Goal: Information Seeking & Learning: Learn about a topic

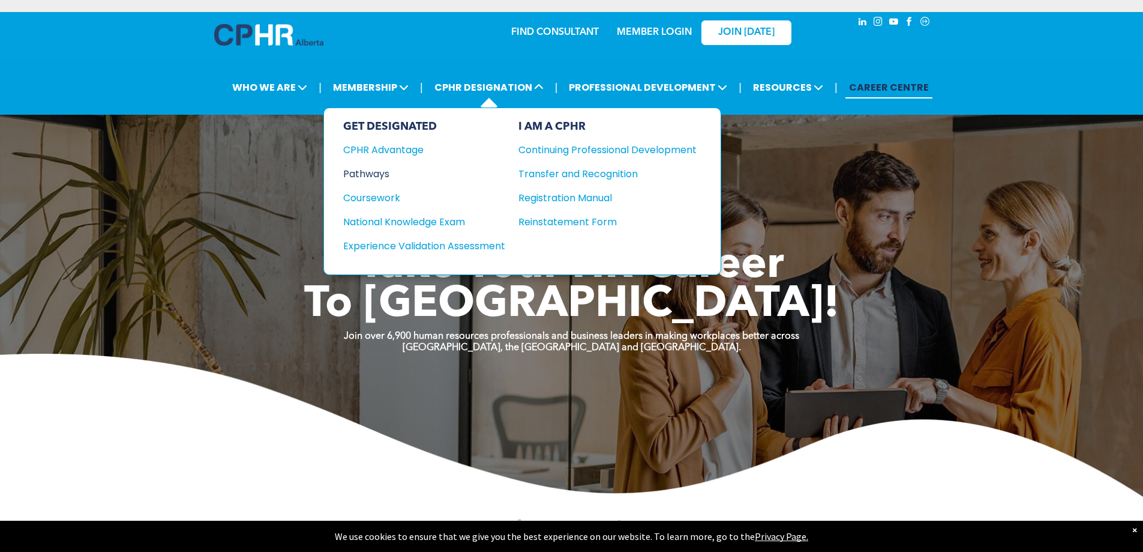
click at [379, 171] on div "Pathways" at bounding box center [416, 173] width 146 height 15
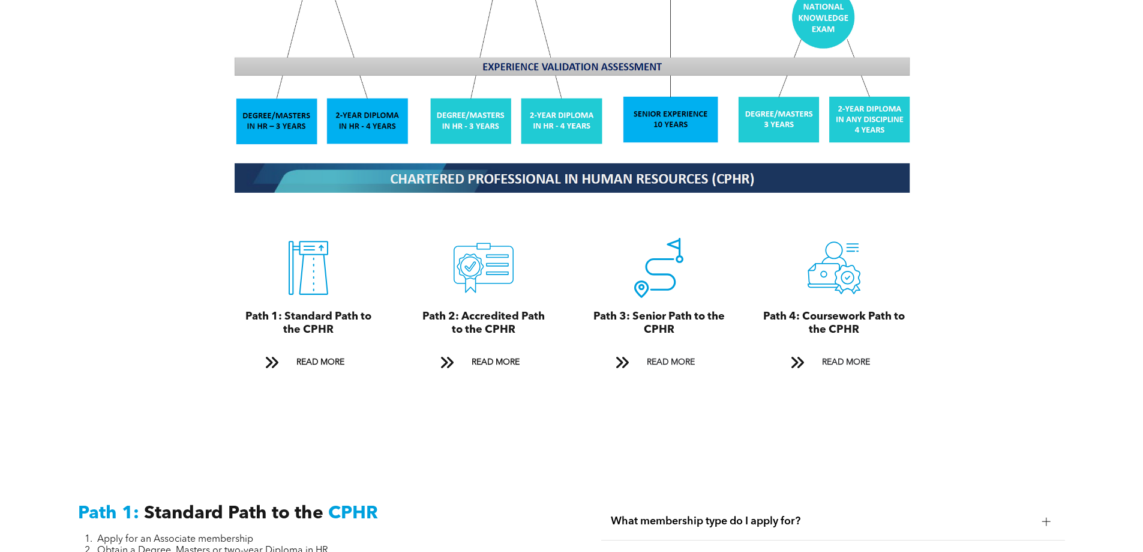
scroll to position [1260, 0]
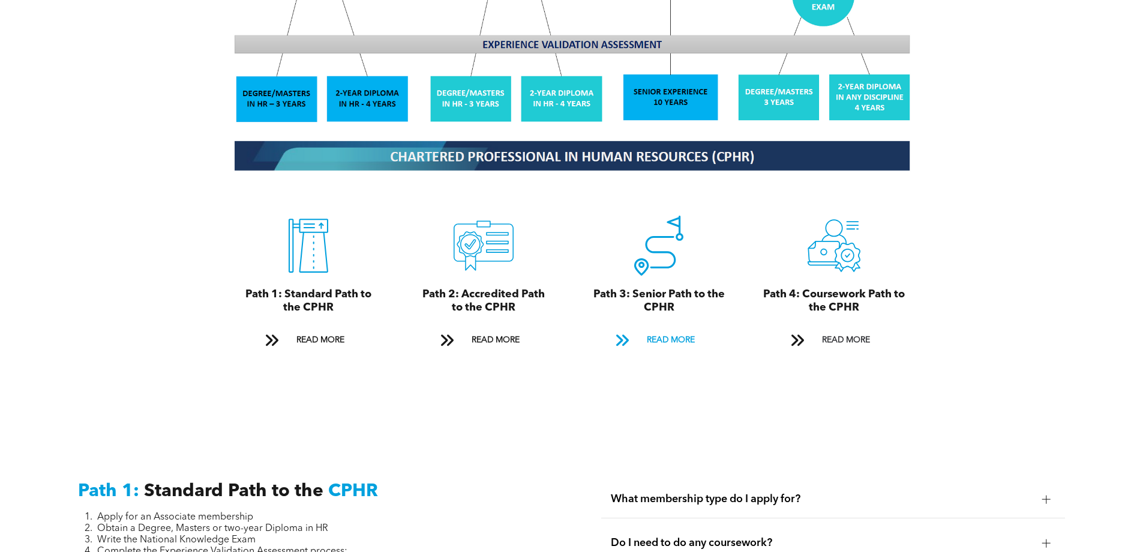
click at [674, 329] on span "READ MORE" at bounding box center [671, 340] width 56 height 22
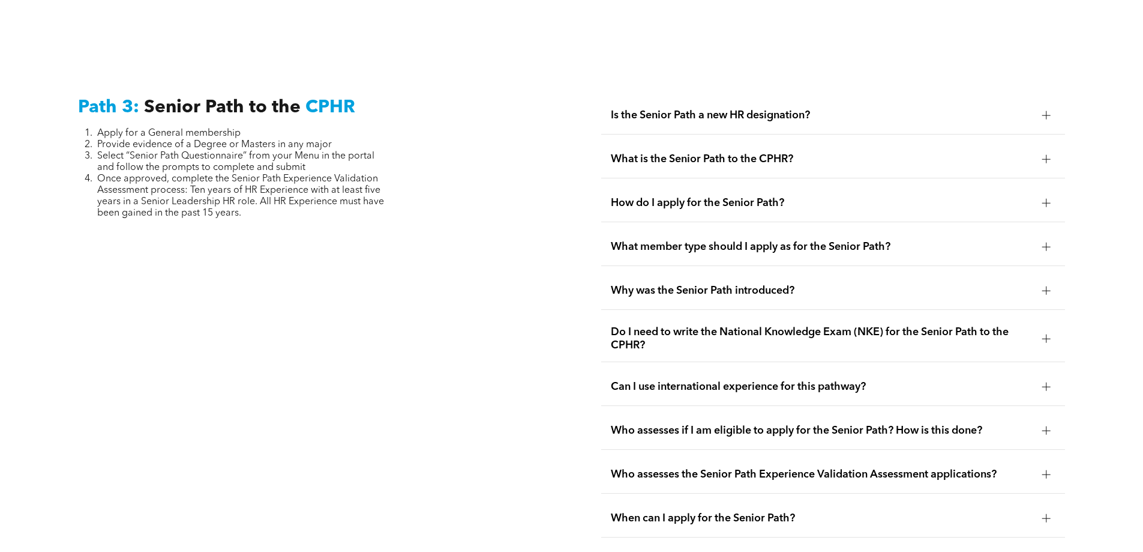
scroll to position [3015, 0]
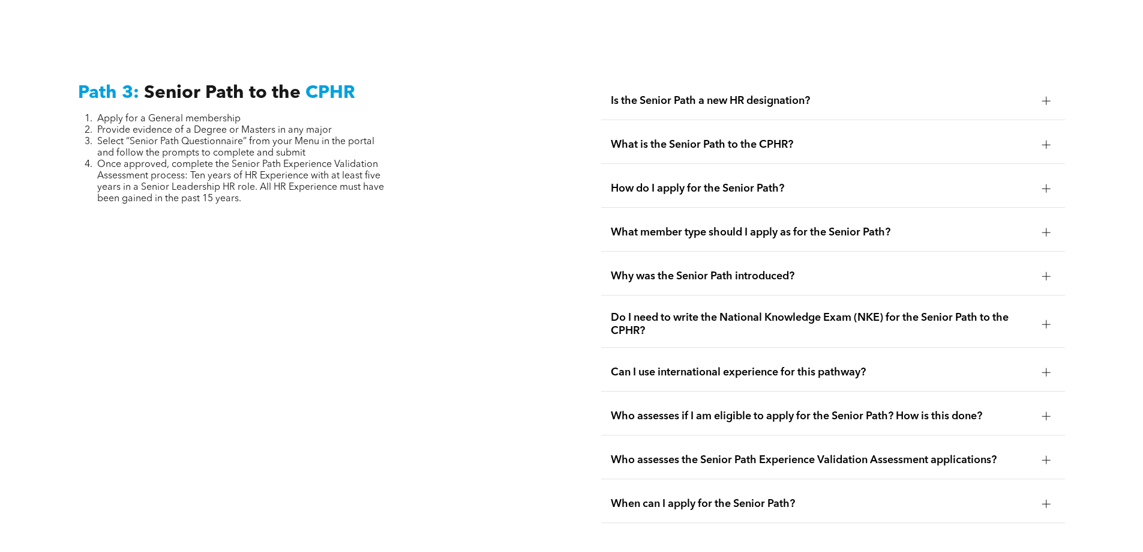
click at [1052, 136] on div at bounding box center [1047, 145] width 18 height 18
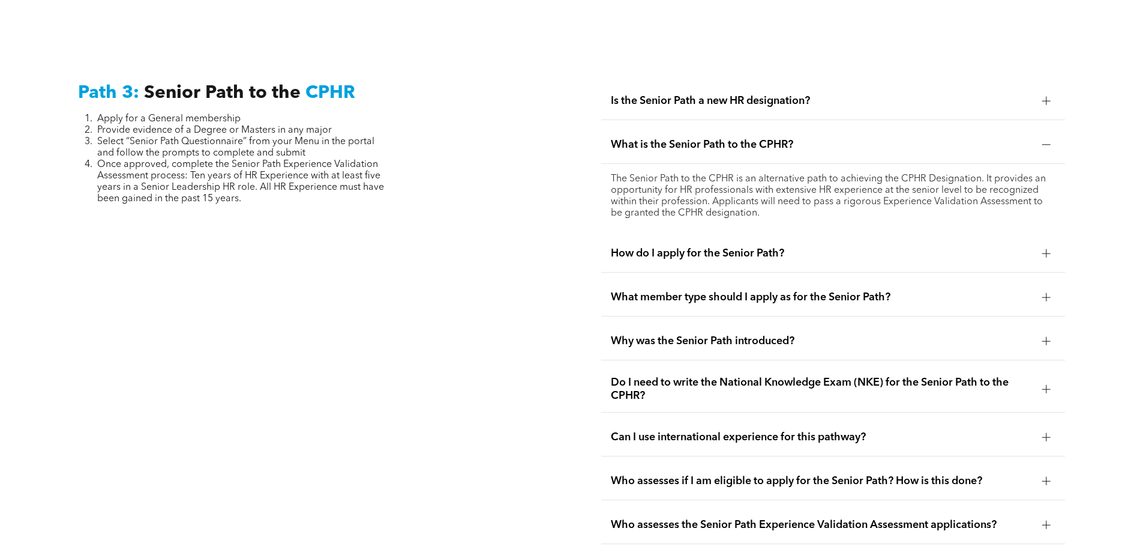
click at [1052, 244] on div at bounding box center [1047, 253] width 18 height 18
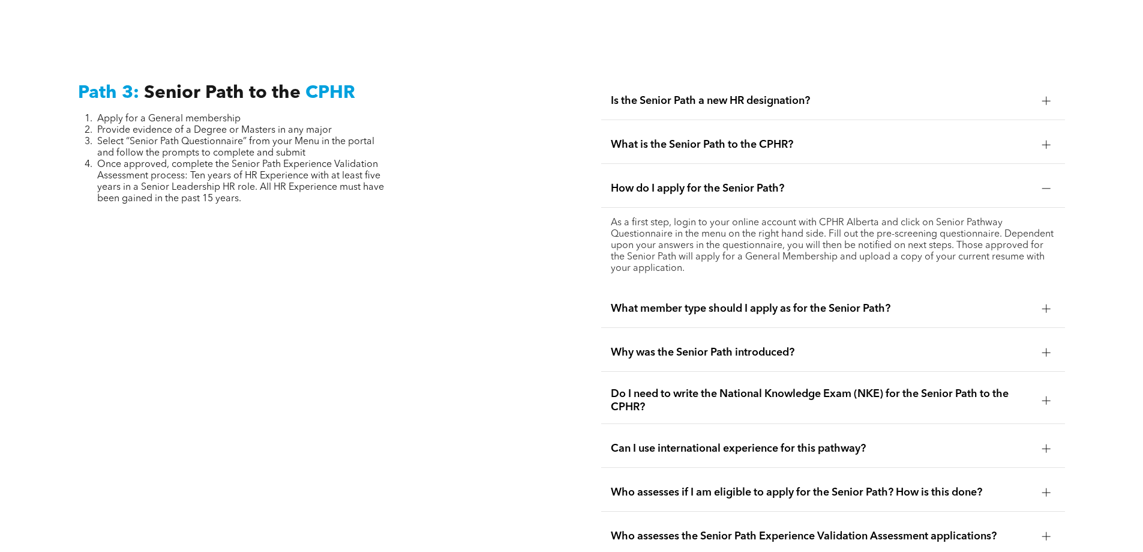
scroll to position [3135, 0]
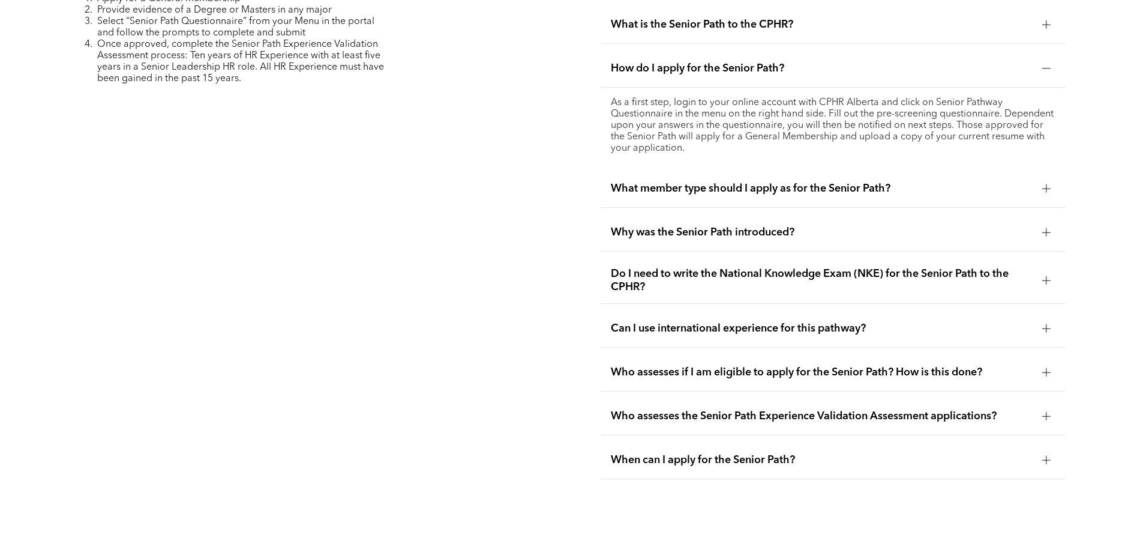
click at [1050, 276] on div at bounding box center [1046, 280] width 8 height 8
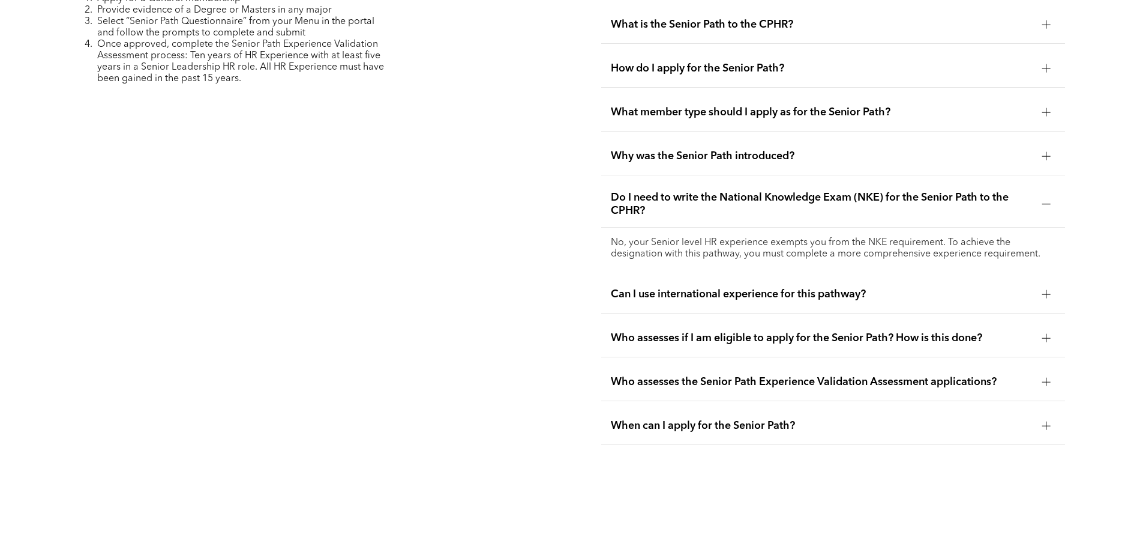
click at [1048, 334] on div at bounding box center [1046, 338] width 8 height 8
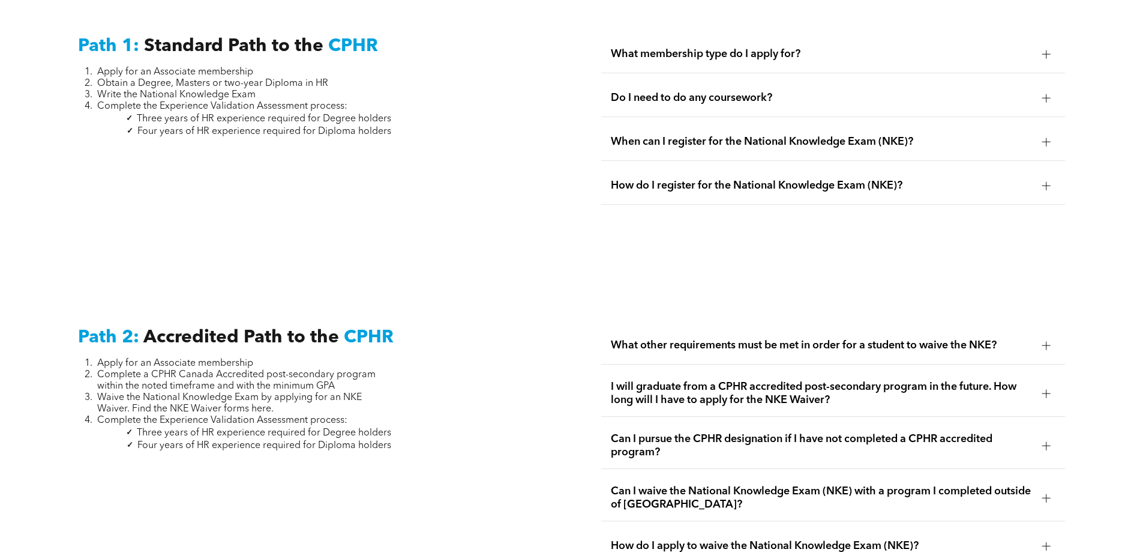
scroll to position [1694, 0]
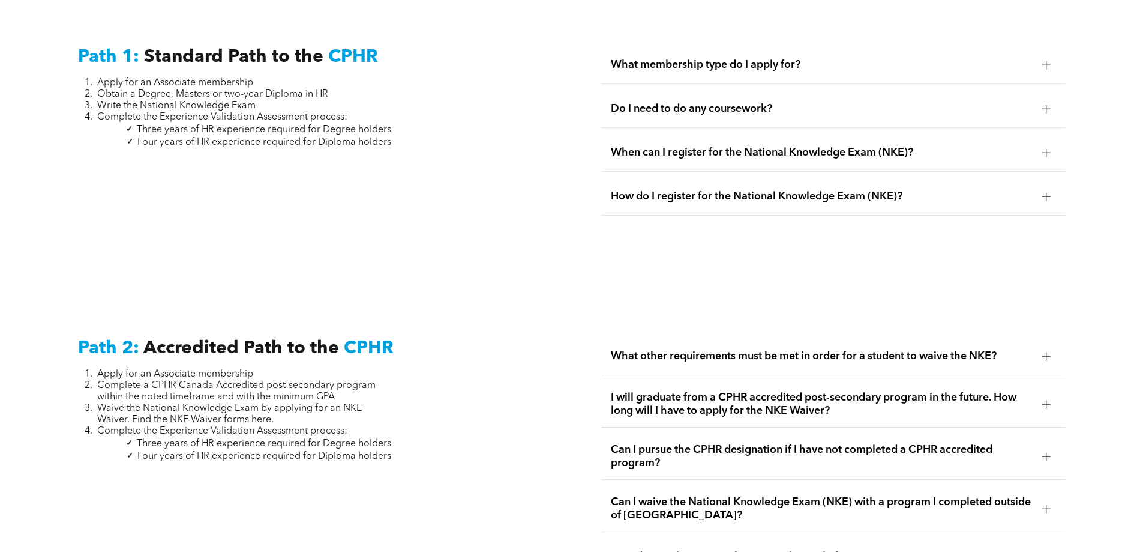
click at [1044, 104] on div at bounding box center [1046, 108] width 8 height 8
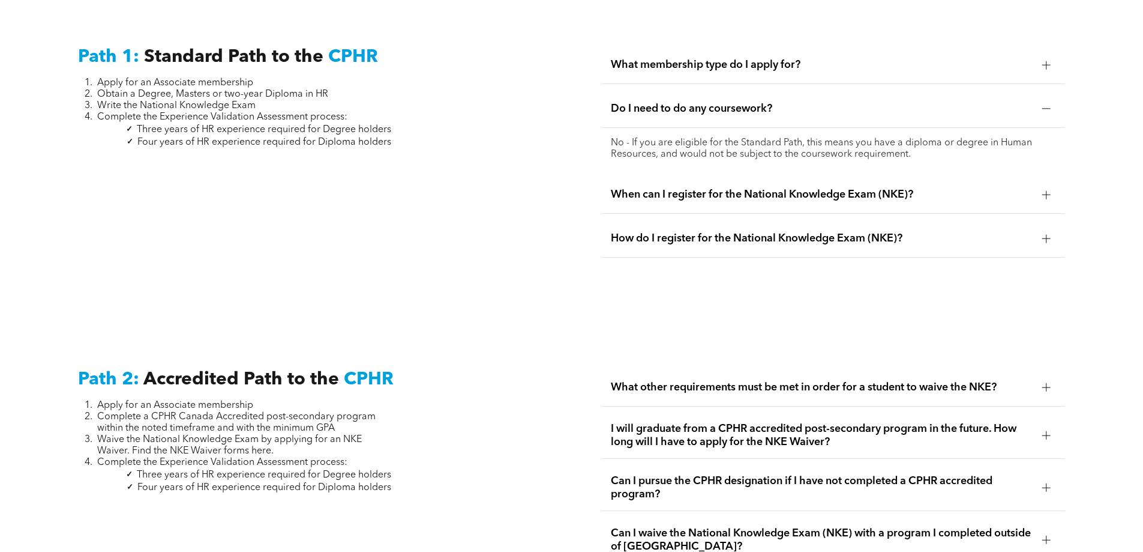
click at [1044, 104] on div at bounding box center [1046, 108] width 8 height 8
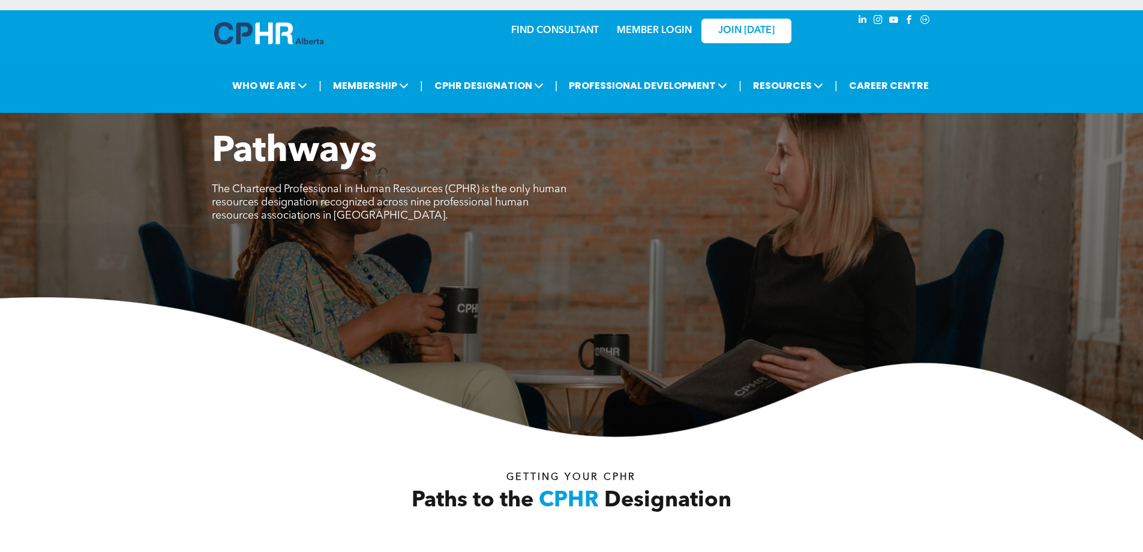
scroll to position [0, 0]
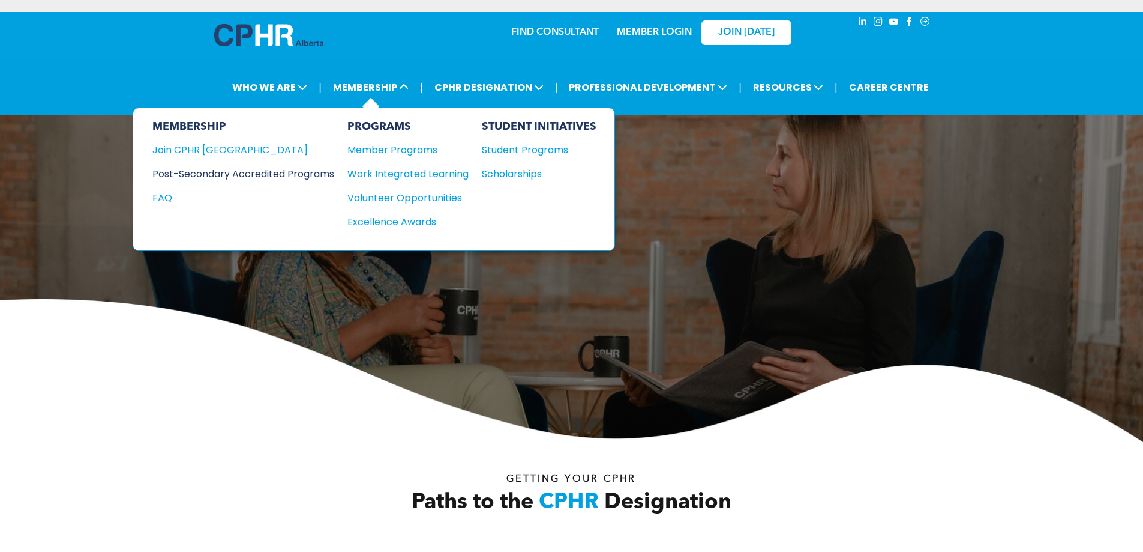
click at [256, 171] on div "Post-Secondary Accredited Programs" at bounding box center [234, 173] width 164 height 15
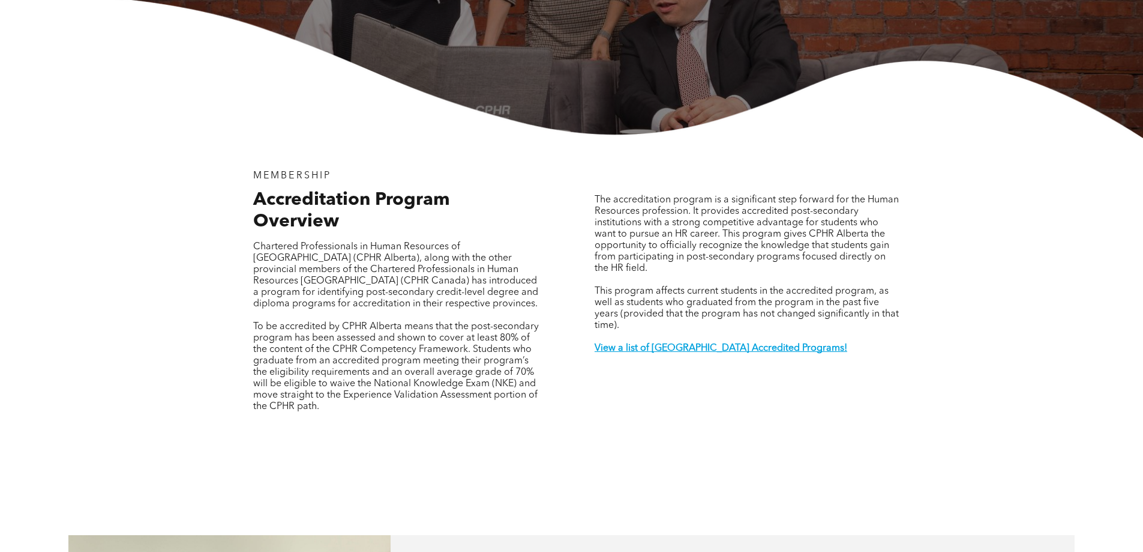
scroll to position [300, 0]
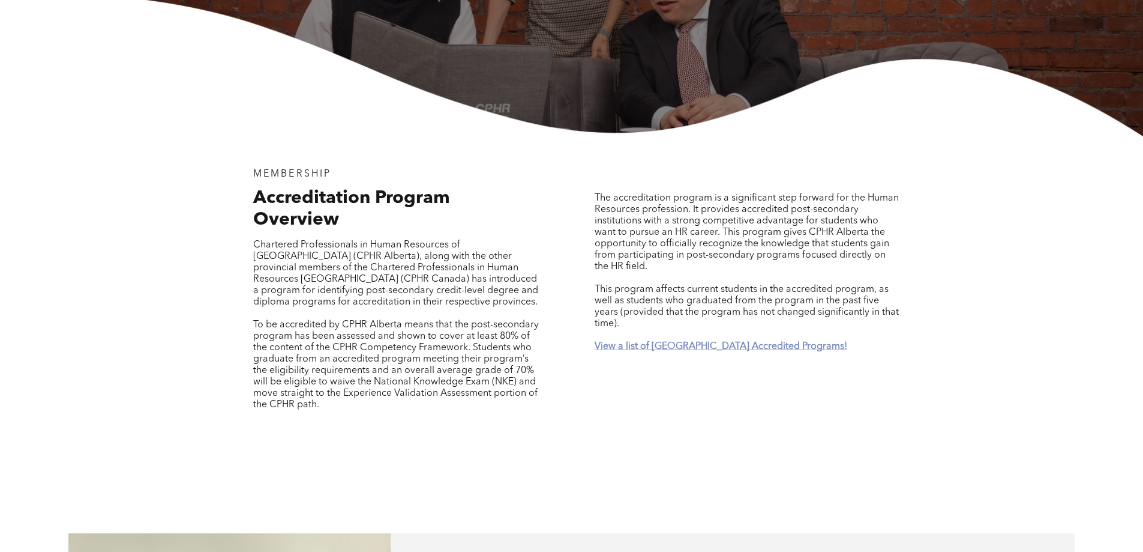
click at [730, 341] on strong "View a list of [GEOGRAPHIC_DATA] Accredited Programs!" at bounding box center [721, 346] width 253 height 10
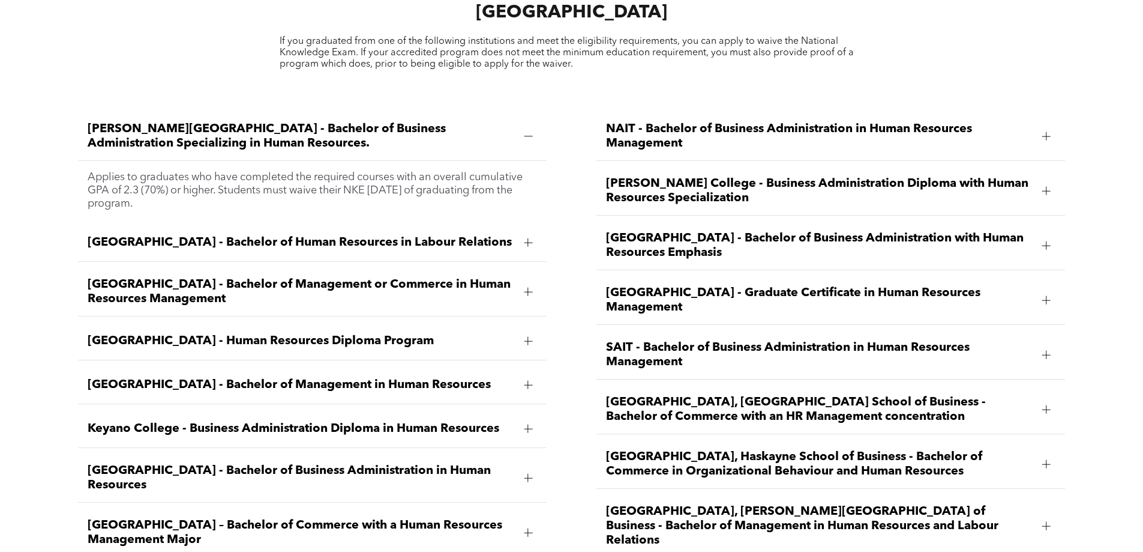
scroll to position [1891, 0]
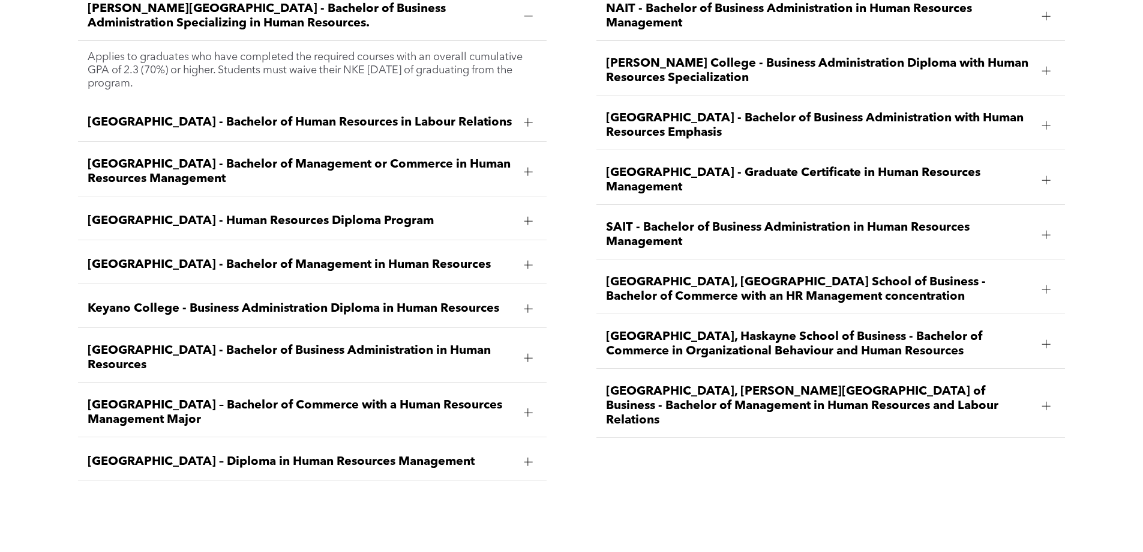
click at [531, 461] on div at bounding box center [528, 461] width 8 height 1
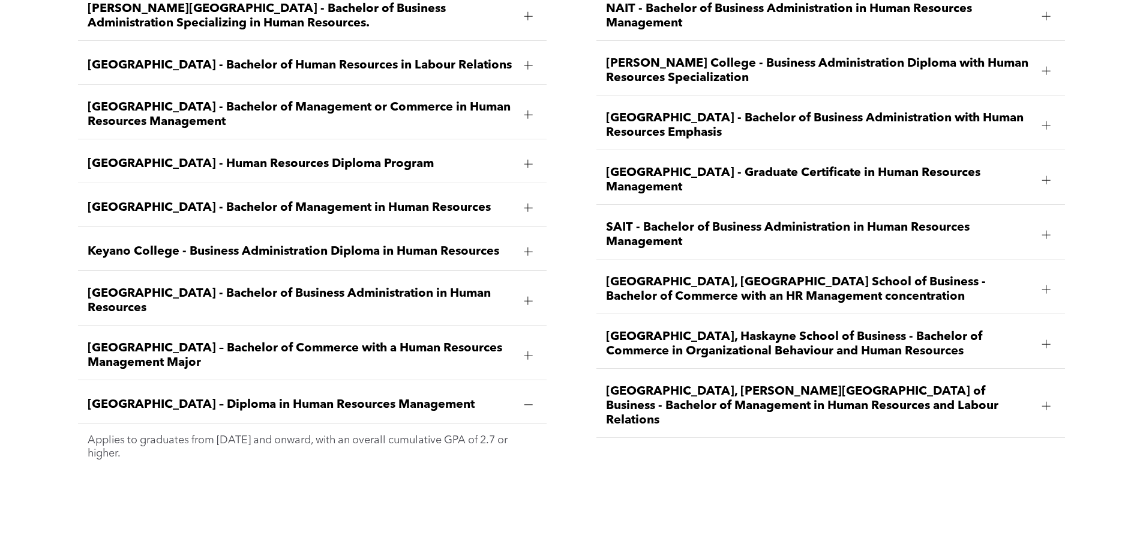
click at [1042, 340] on div at bounding box center [1046, 344] width 8 height 8
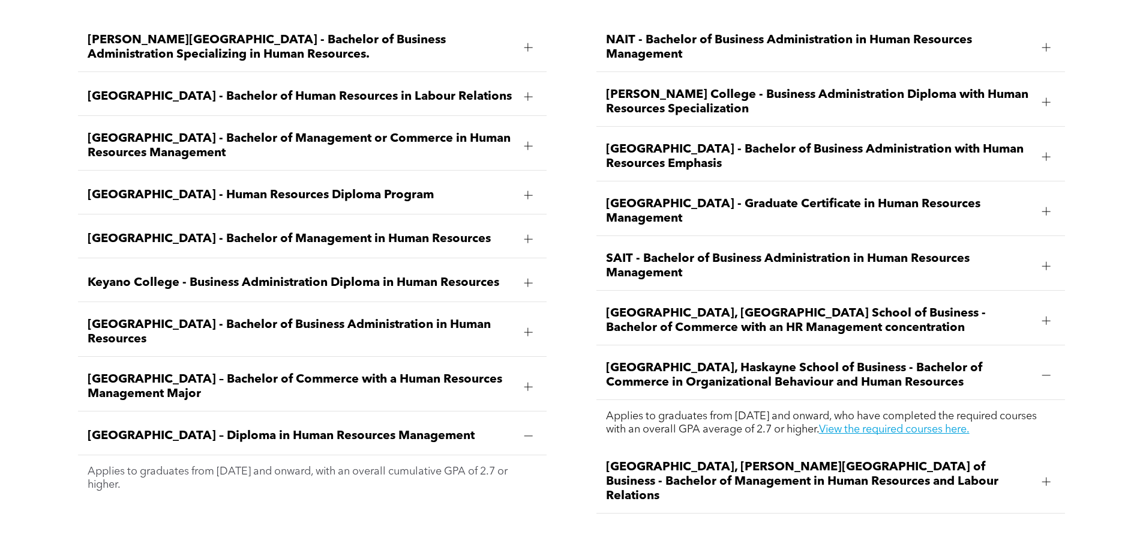
scroll to position [1831, 0]
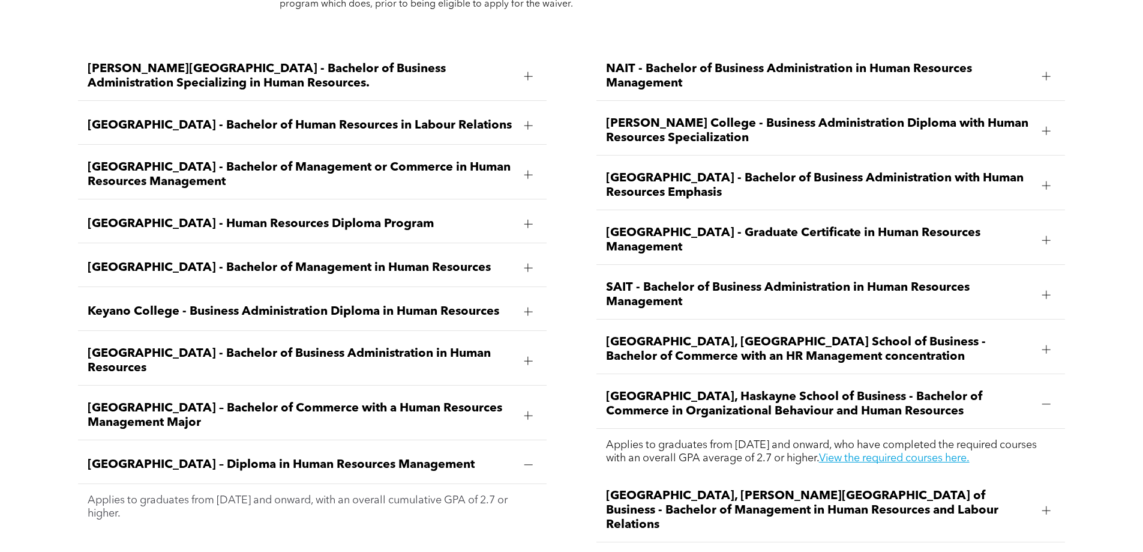
click at [1043, 290] on div at bounding box center [1046, 294] width 8 height 8
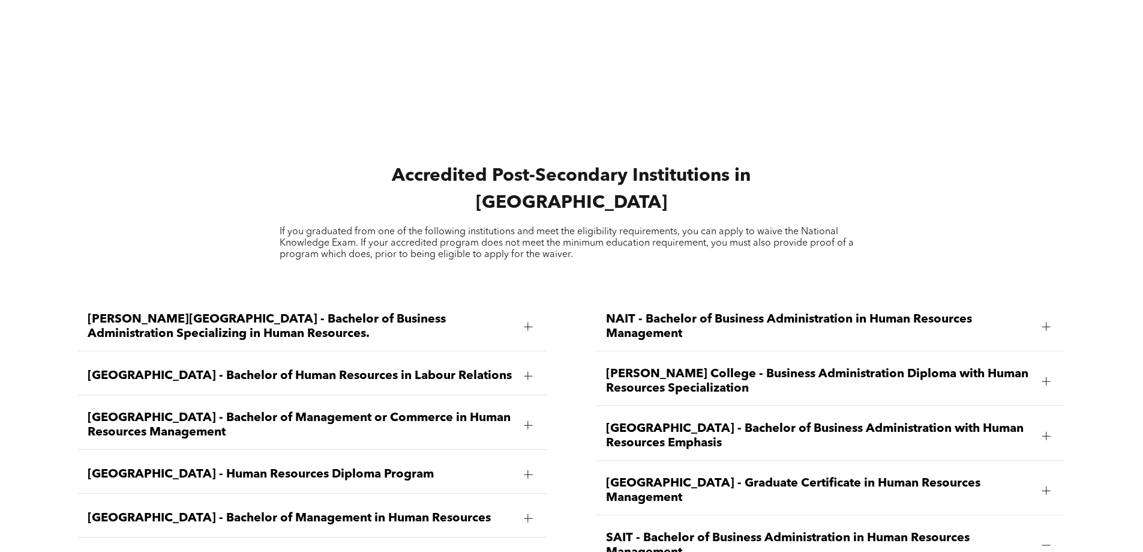
scroll to position [1531, 0]
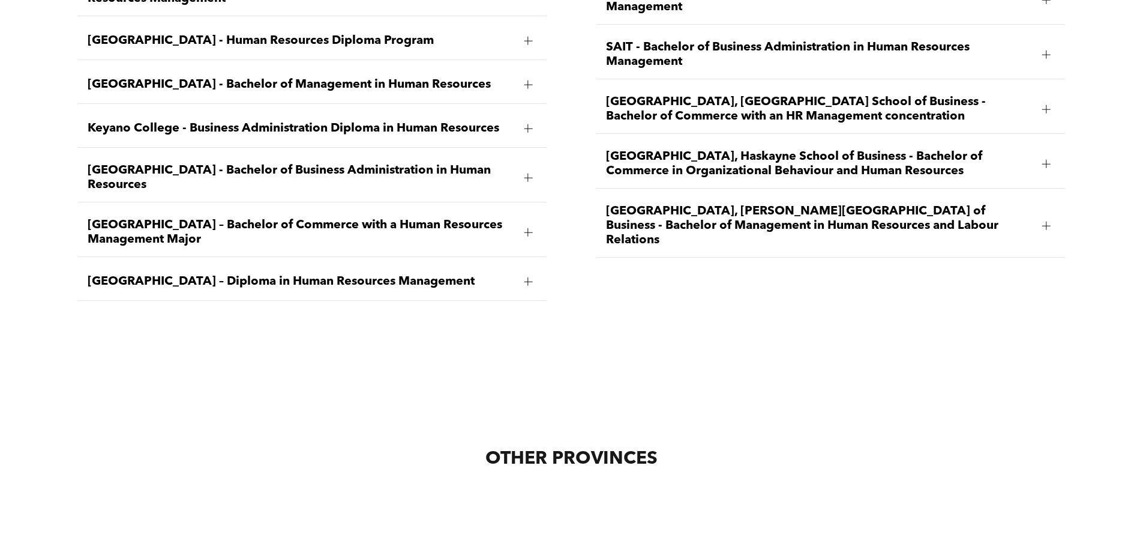
scroll to position [2011, 0]
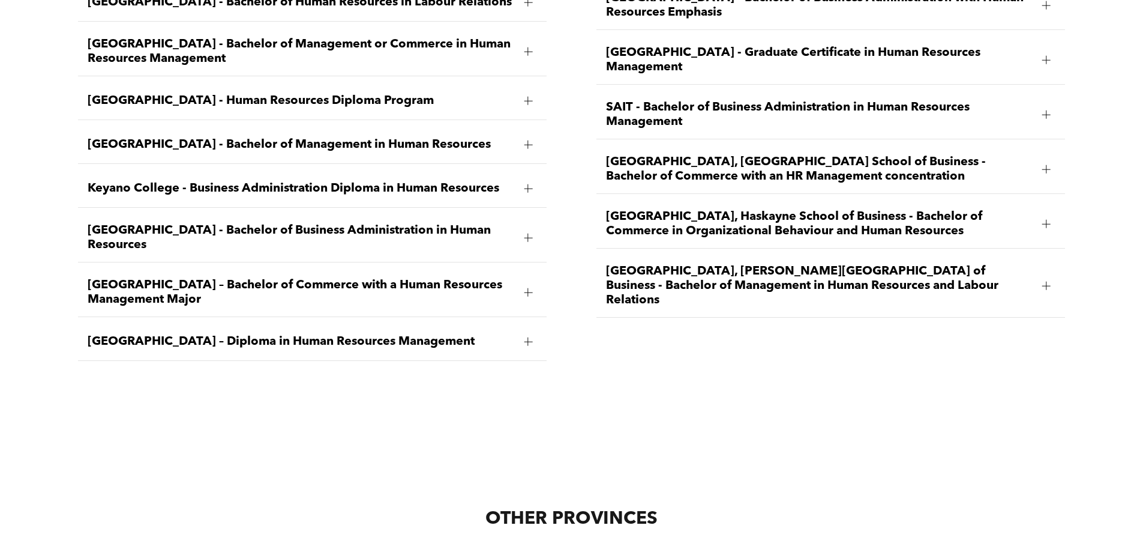
click at [529, 97] on div at bounding box center [528, 101] width 8 height 8
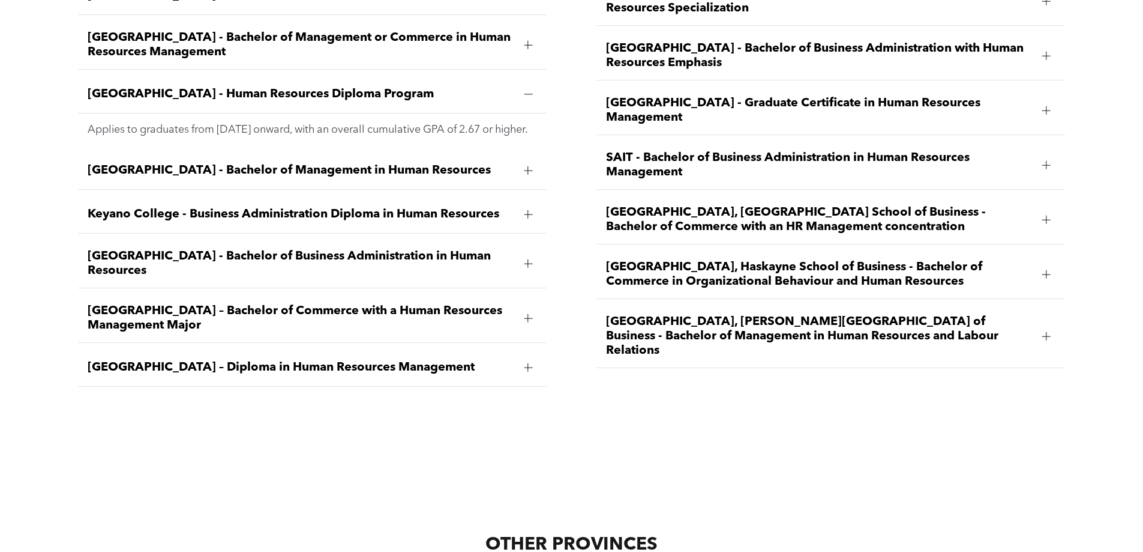
scroll to position [1954, 0]
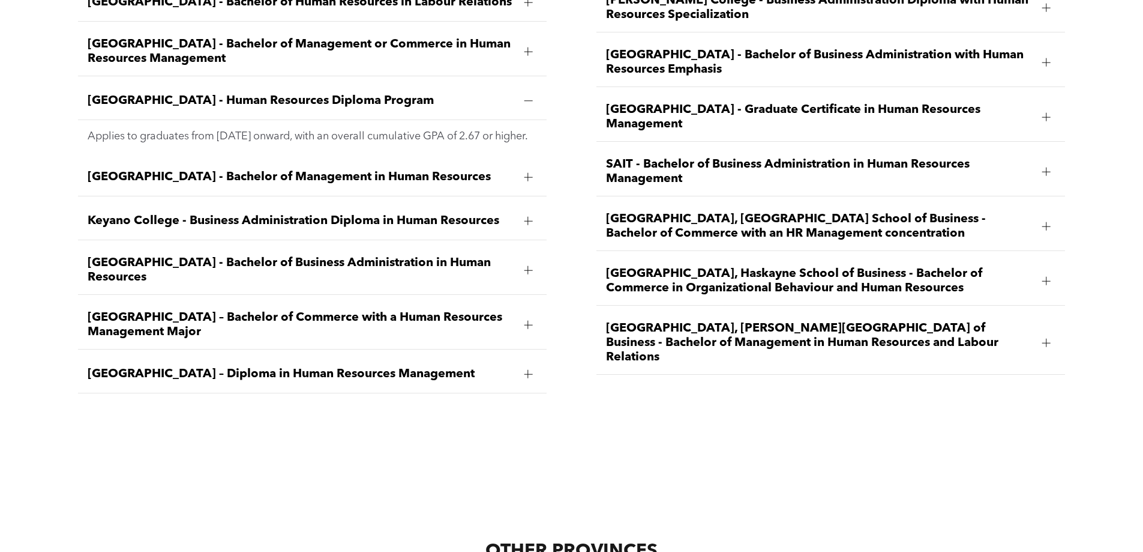
click at [523, 365] on div at bounding box center [528, 374] width 18 height 18
